Goal: Task Accomplishment & Management: Manage account settings

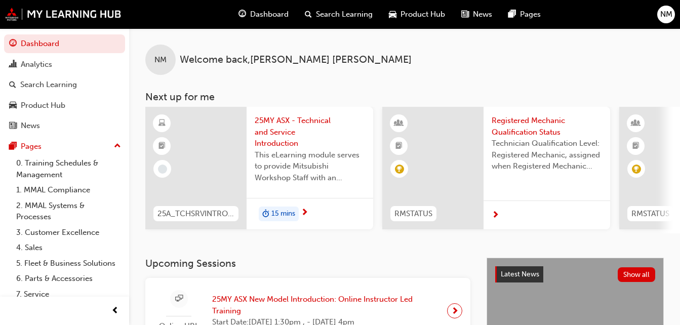
click at [667, 11] on span "NM" at bounding box center [666, 15] width 12 height 12
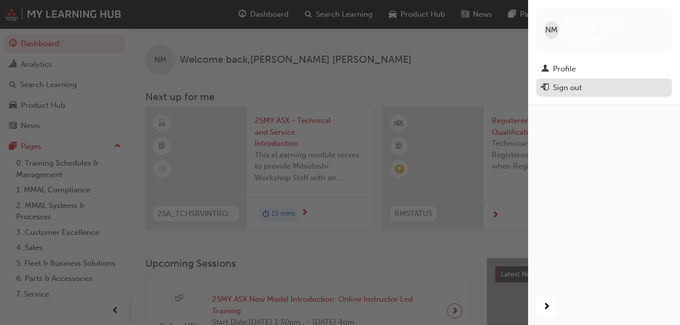
click at [560, 82] on div "Sign out" at bounding box center [567, 88] width 29 height 12
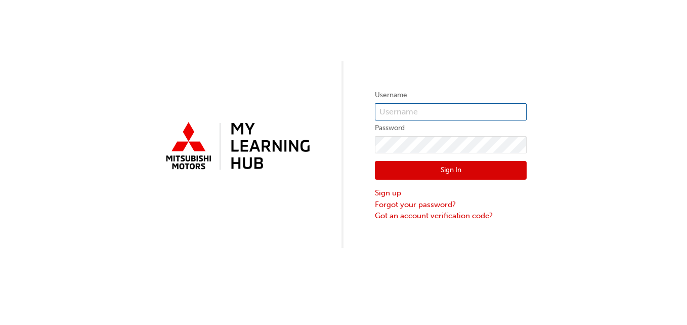
type input "0005928558"
click at [455, 106] on input "0005928558" at bounding box center [451, 111] width 152 height 17
click at [431, 175] on button "Sign In" at bounding box center [451, 170] width 152 height 19
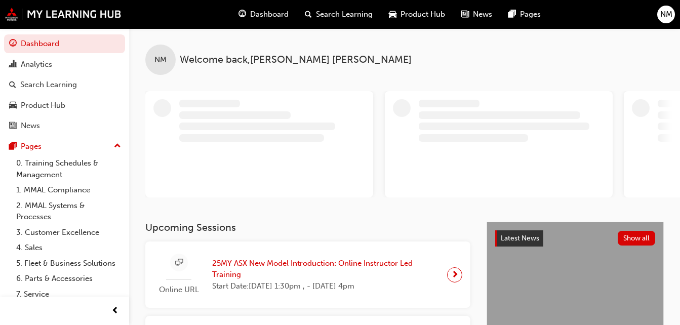
click at [669, 12] on span "NM" at bounding box center [666, 15] width 12 height 12
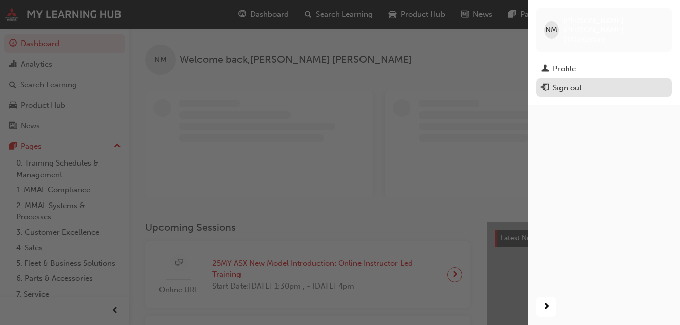
click at [563, 82] on div "Sign out" at bounding box center [567, 88] width 29 height 12
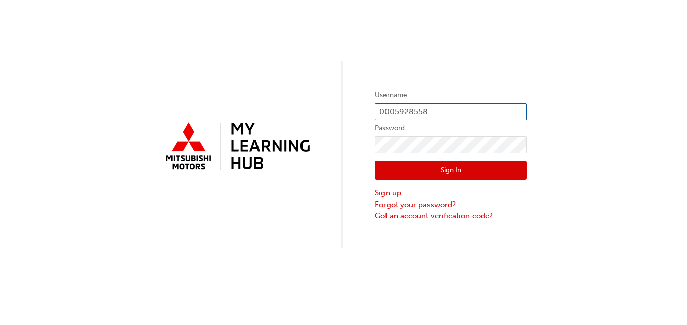
click at [426, 113] on input "0005928558" at bounding box center [451, 111] width 152 height 17
type input "0005928992"
click at [433, 169] on button "Sign In" at bounding box center [451, 170] width 152 height 19
